Goal: Check status

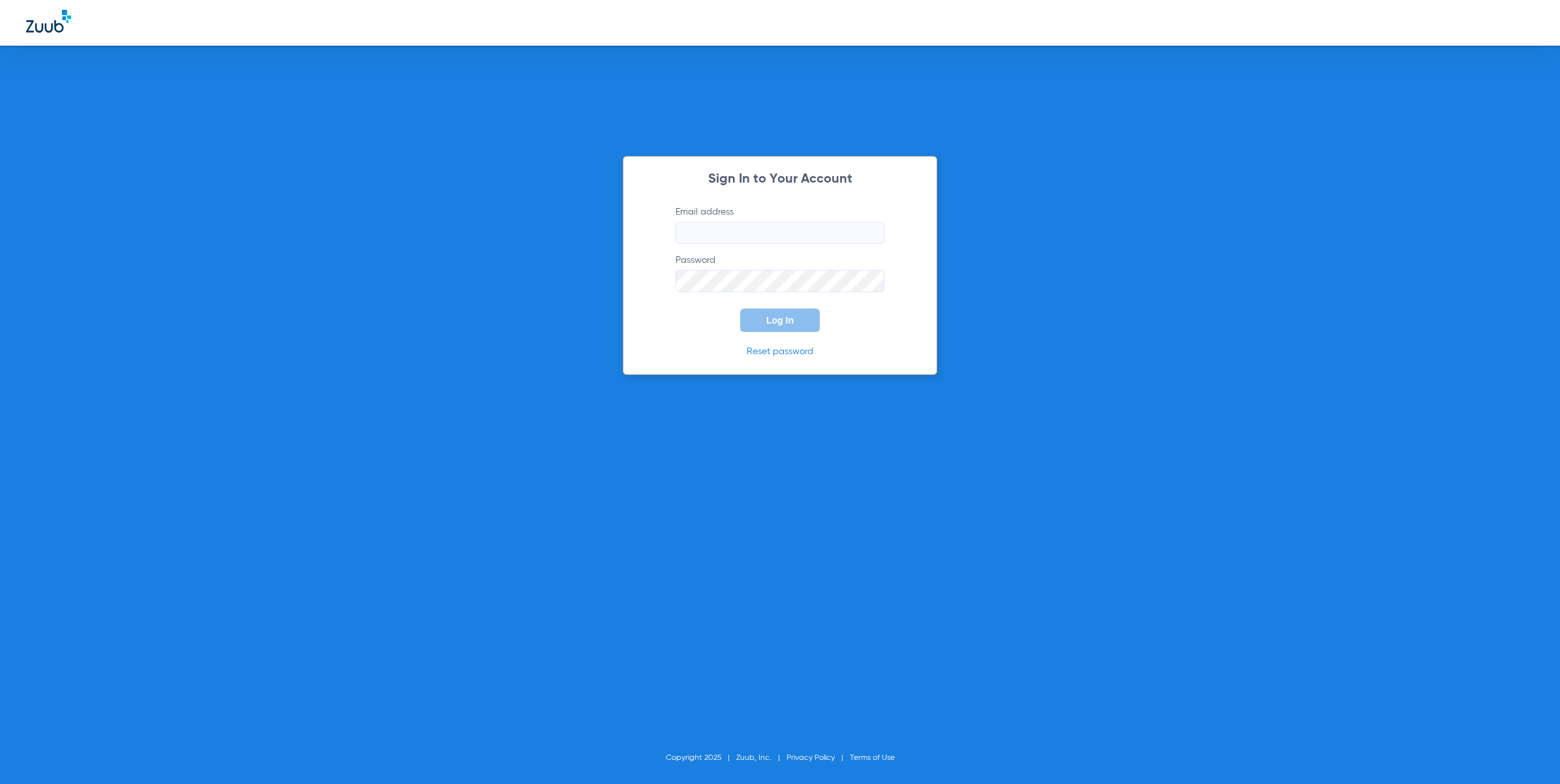
type input "[EMAIL_ADDRESS][DOMAIN_NAME]"
click at [796, 319] on button "Log In" at bounding box center [780, 320] width 80 height 23
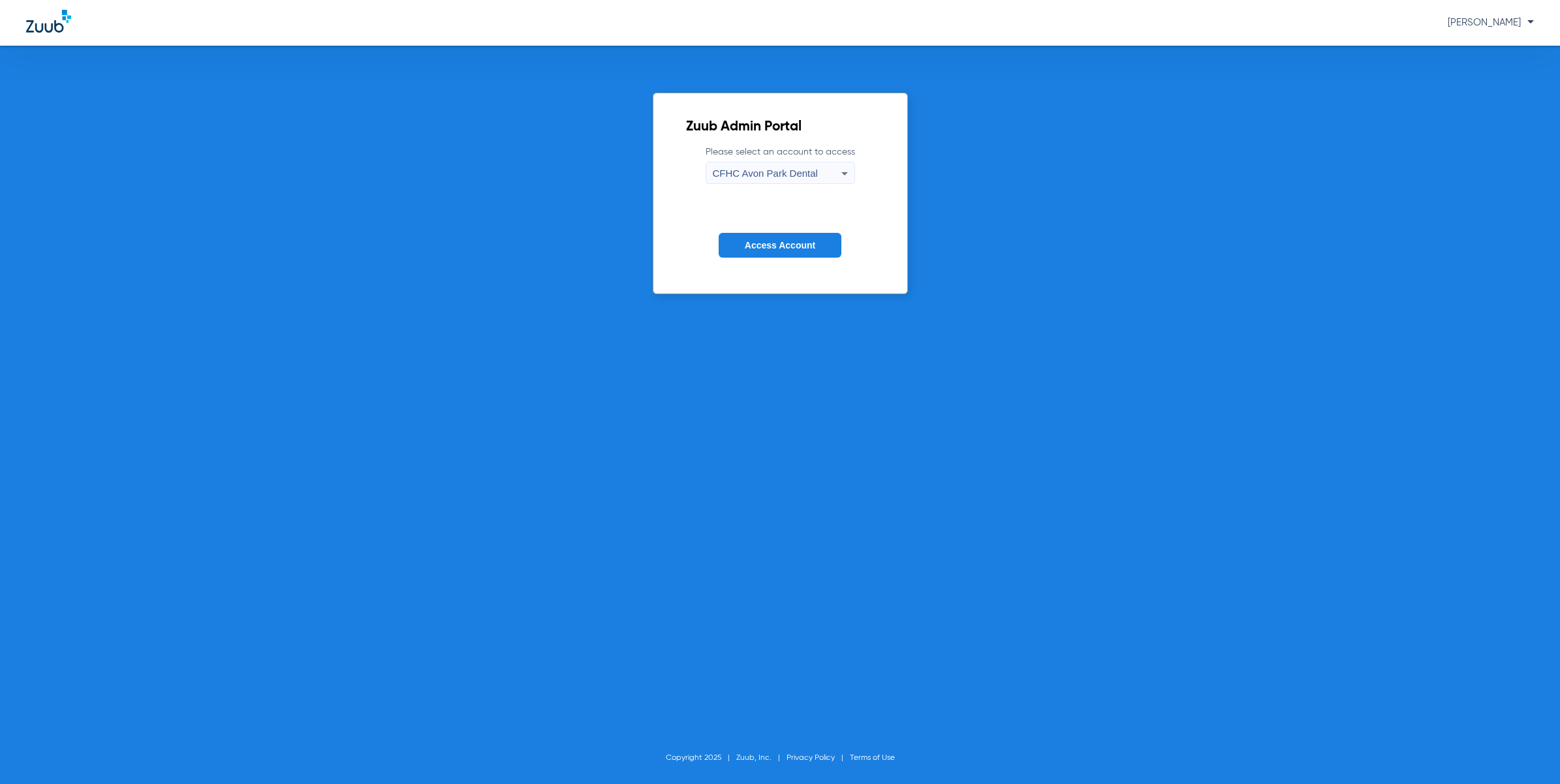
click at [809, 168] on span "CFHC Avon Park Dental" at bounding box center [765, 173] width 105 height 11
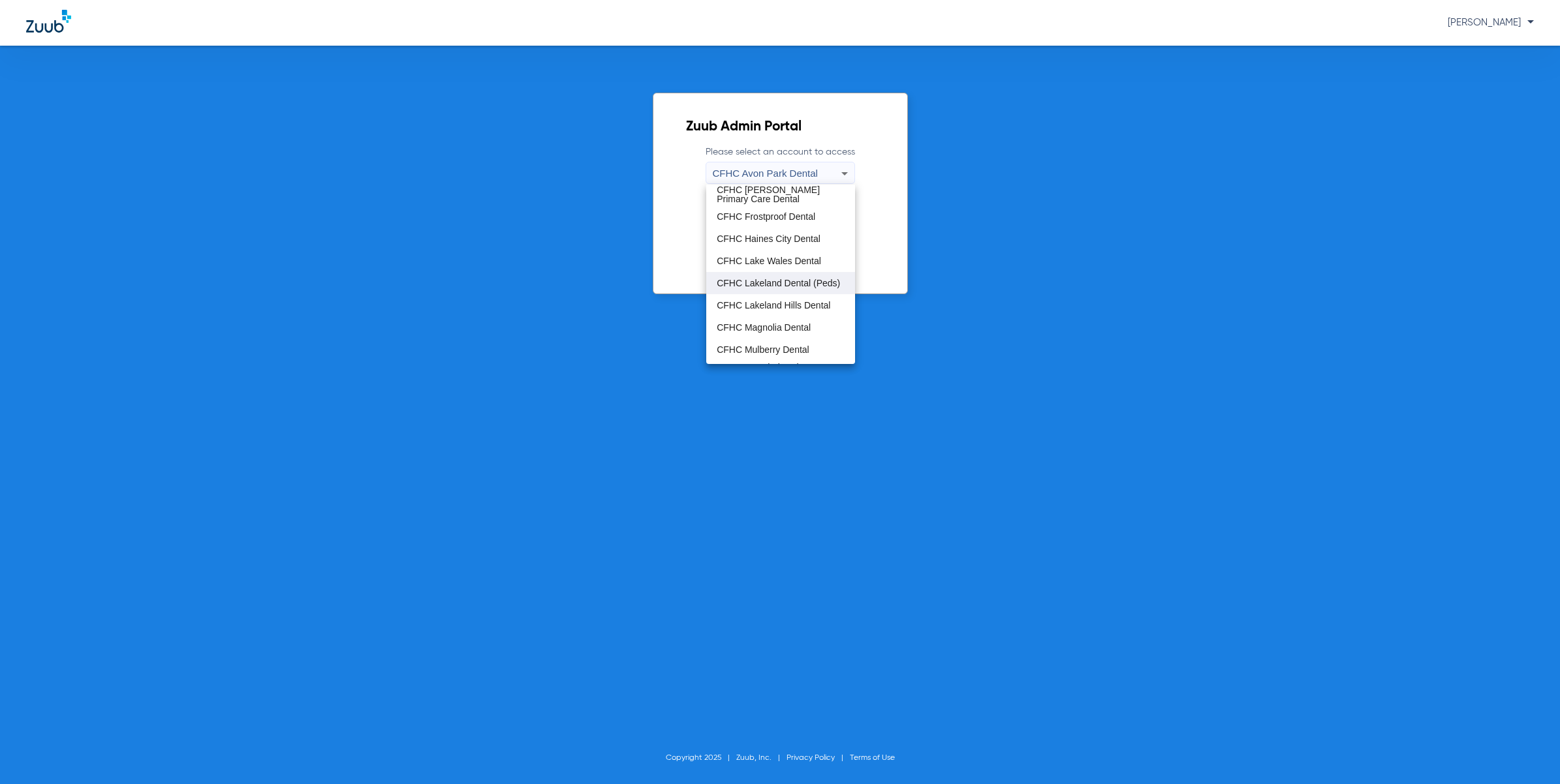
scroll to position [86, 0]
click at [763, 302] on mat-option "CFHC Mulberry Dental" at bounding box center [780, 309] width 149 height 22
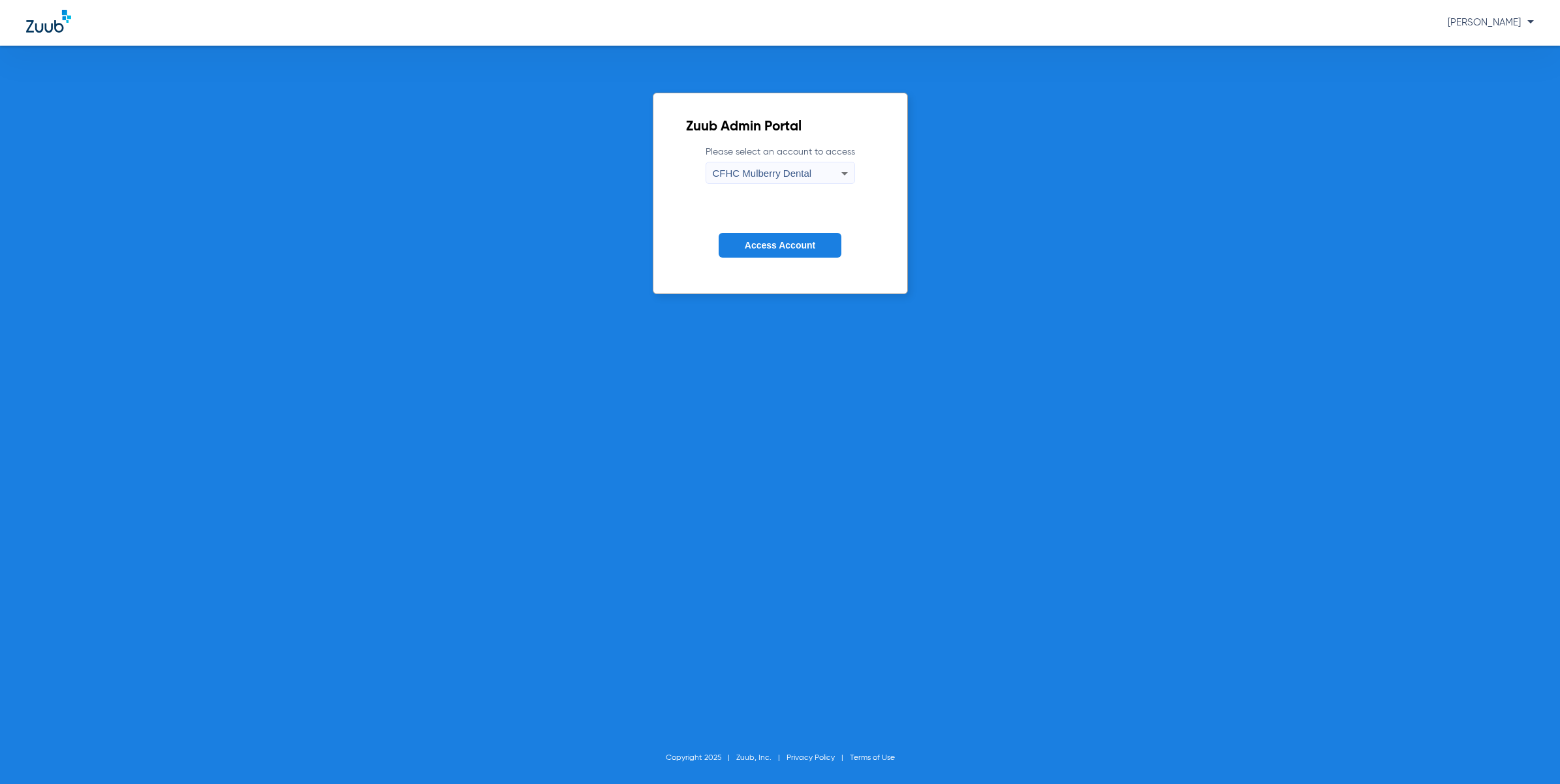
click at [811, 241] on span "Access Account" at bounding box center [780, 245] width 71 height 10
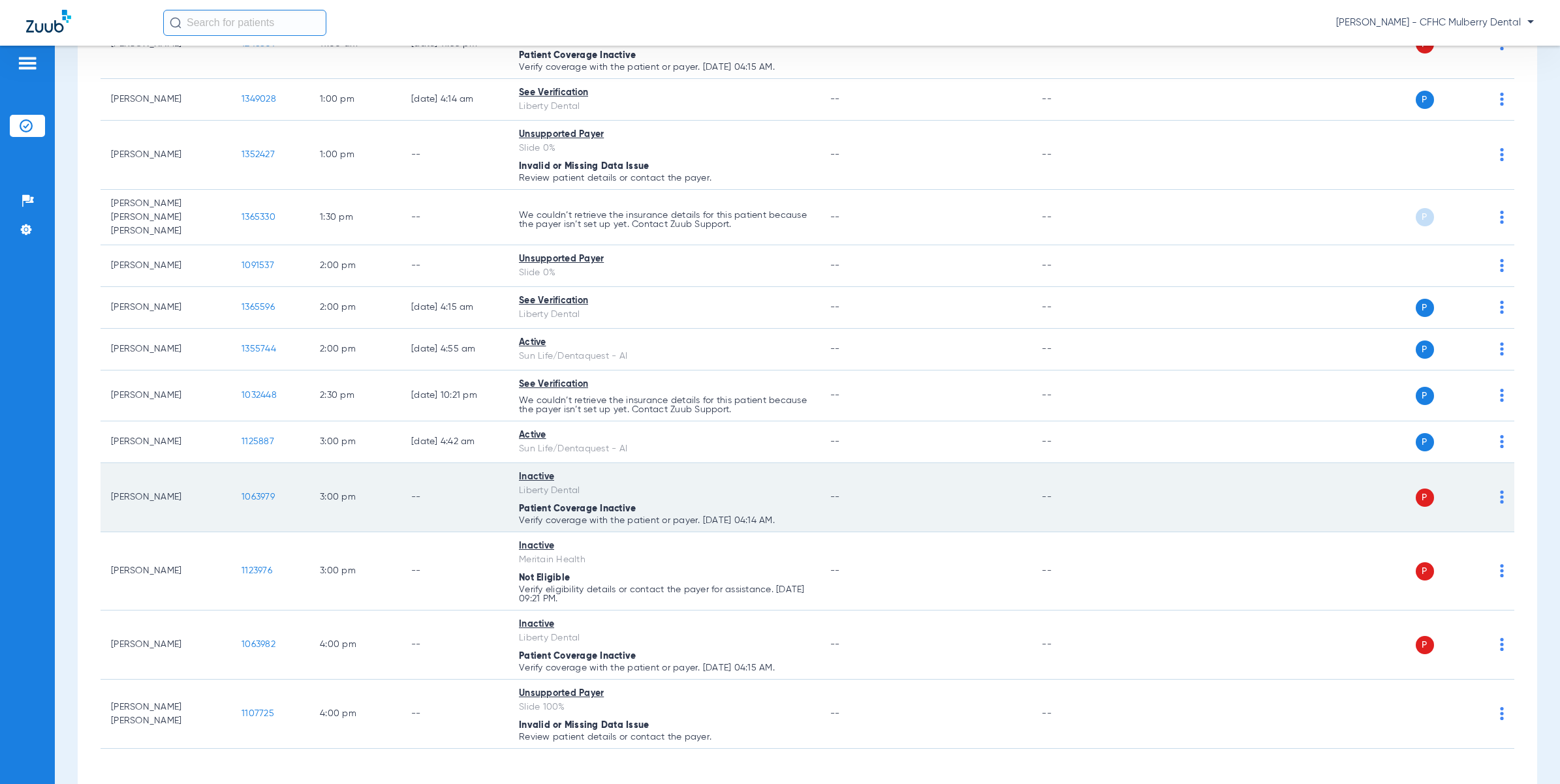
scroll to position [633, 0]
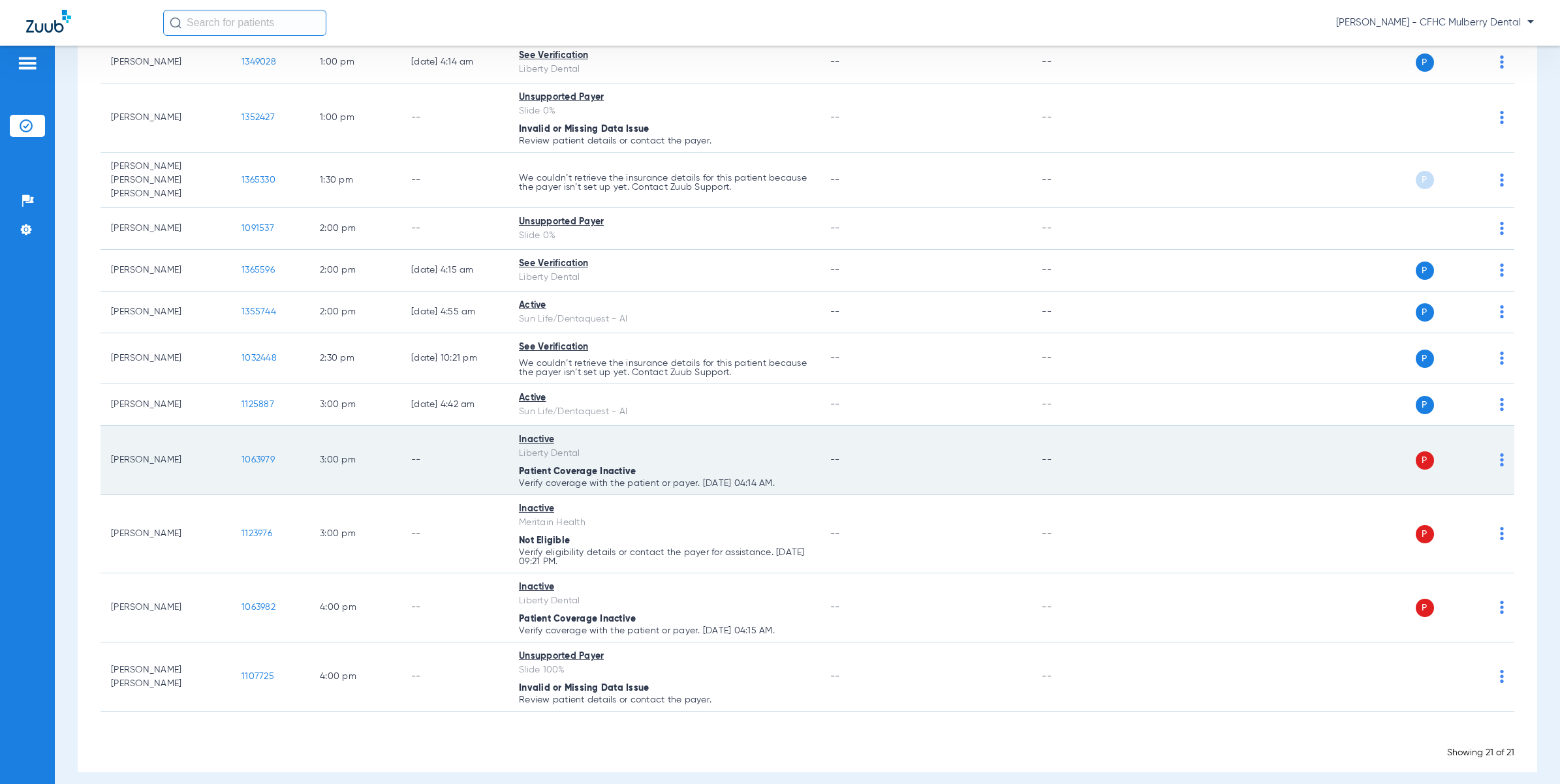
click at [229, 448] on td "[PERSON_NAME]" at bounding box center [166, 461] width 130 height 69
click at [239, 444] on td "1063979" at bounding box center [270, 461] width 78 height 69
click at [247, 455] on span "1063979" at bounding box center [258, 459] width 34 height 9
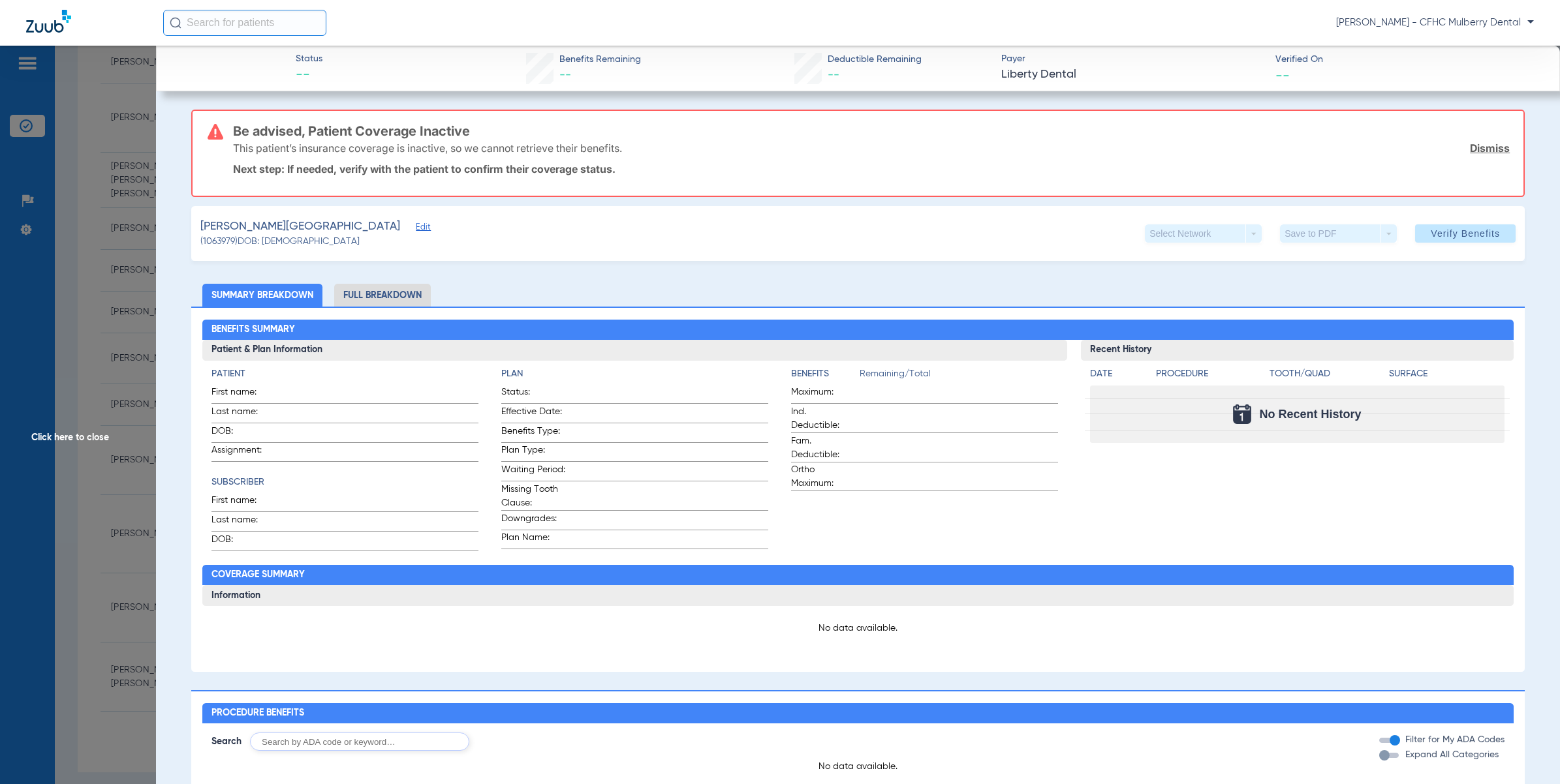
click at [370, 288] on li "Full Breakdown" at bounding box center [382, 295] width 97 height 23
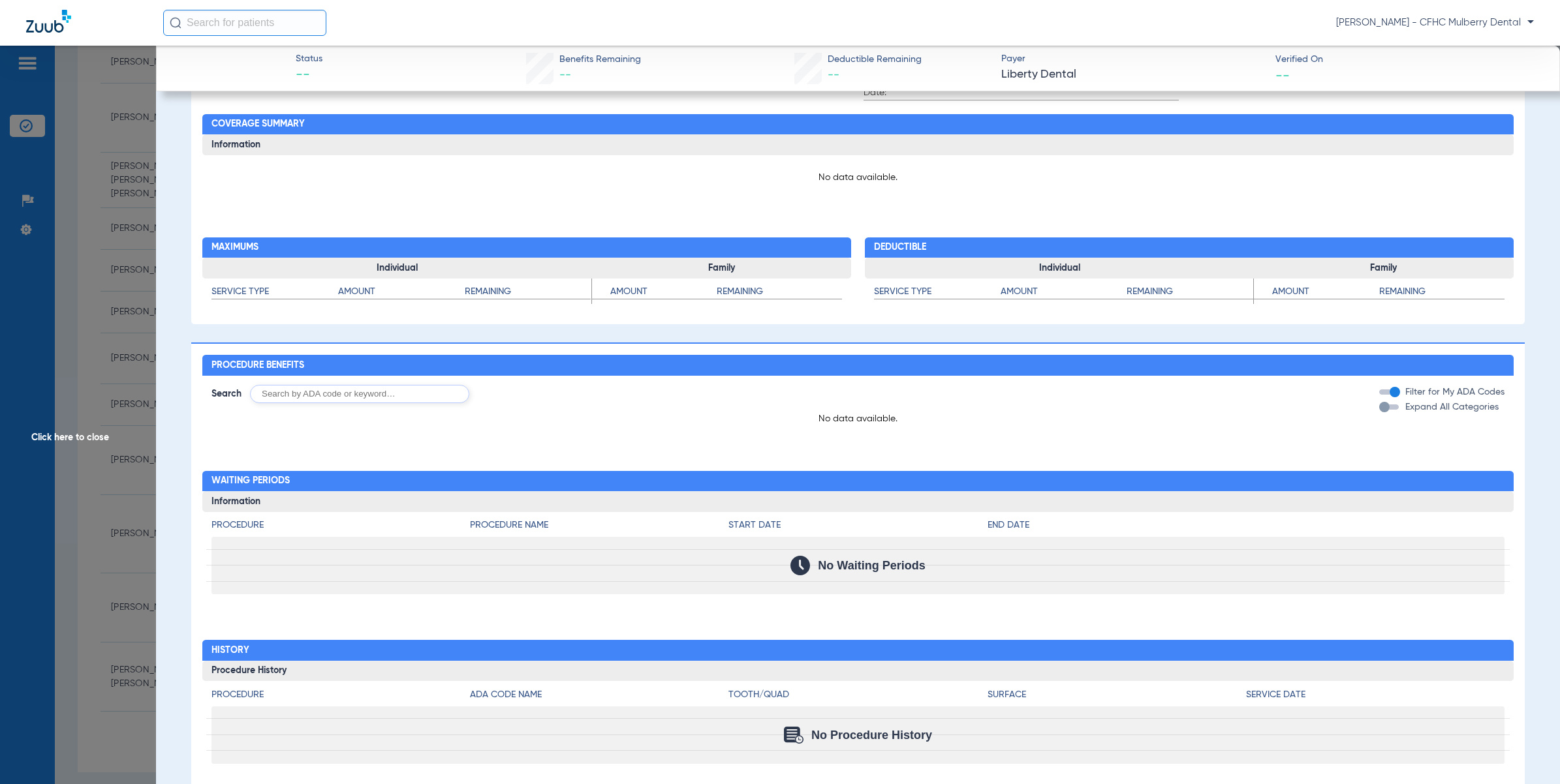
scroll to position [611, 0]
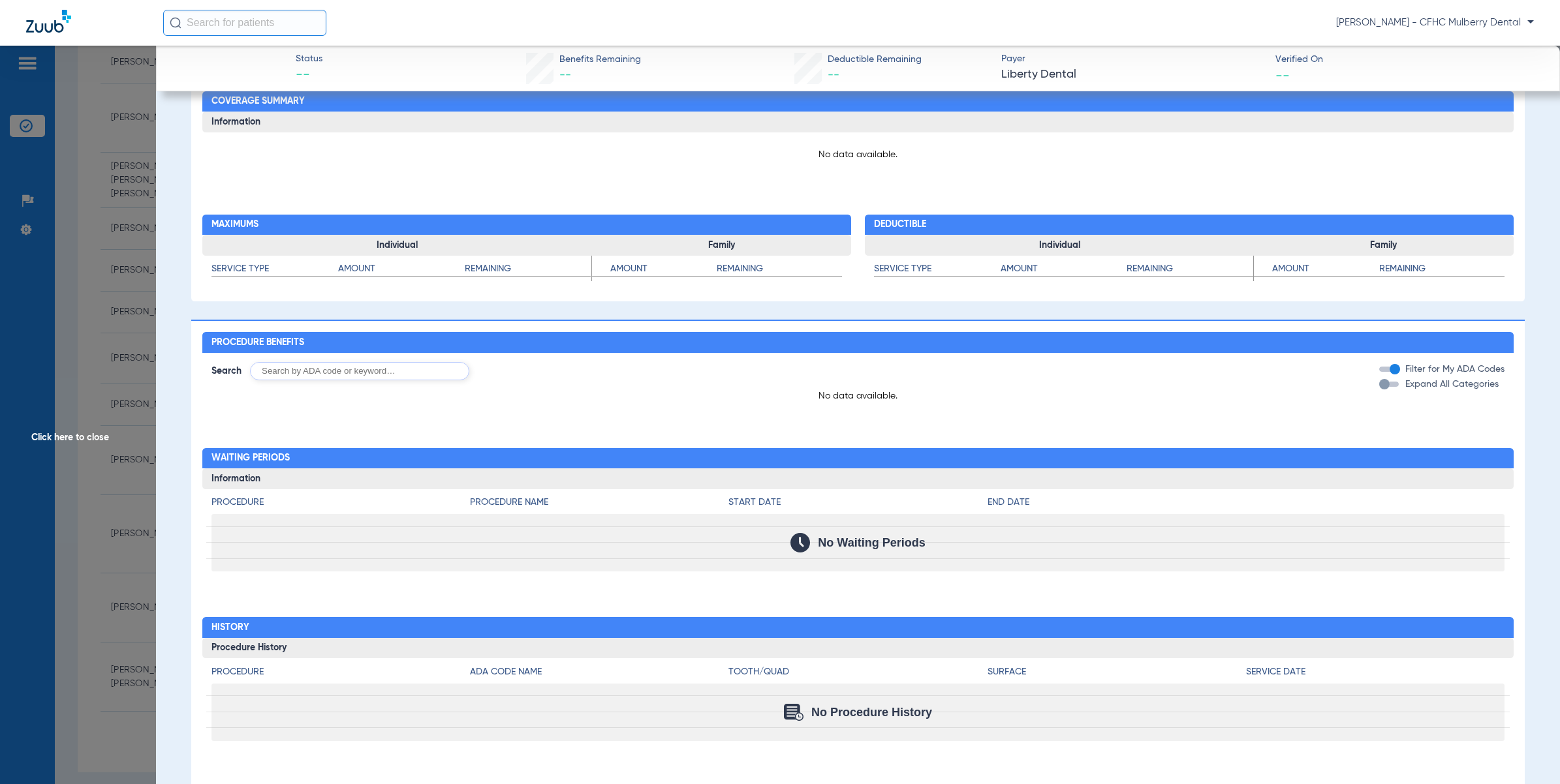
click at [886, 712] on span "No Procedure History" at bounding box center [872, 712] width 121 height 13
